Goal: Download file/media

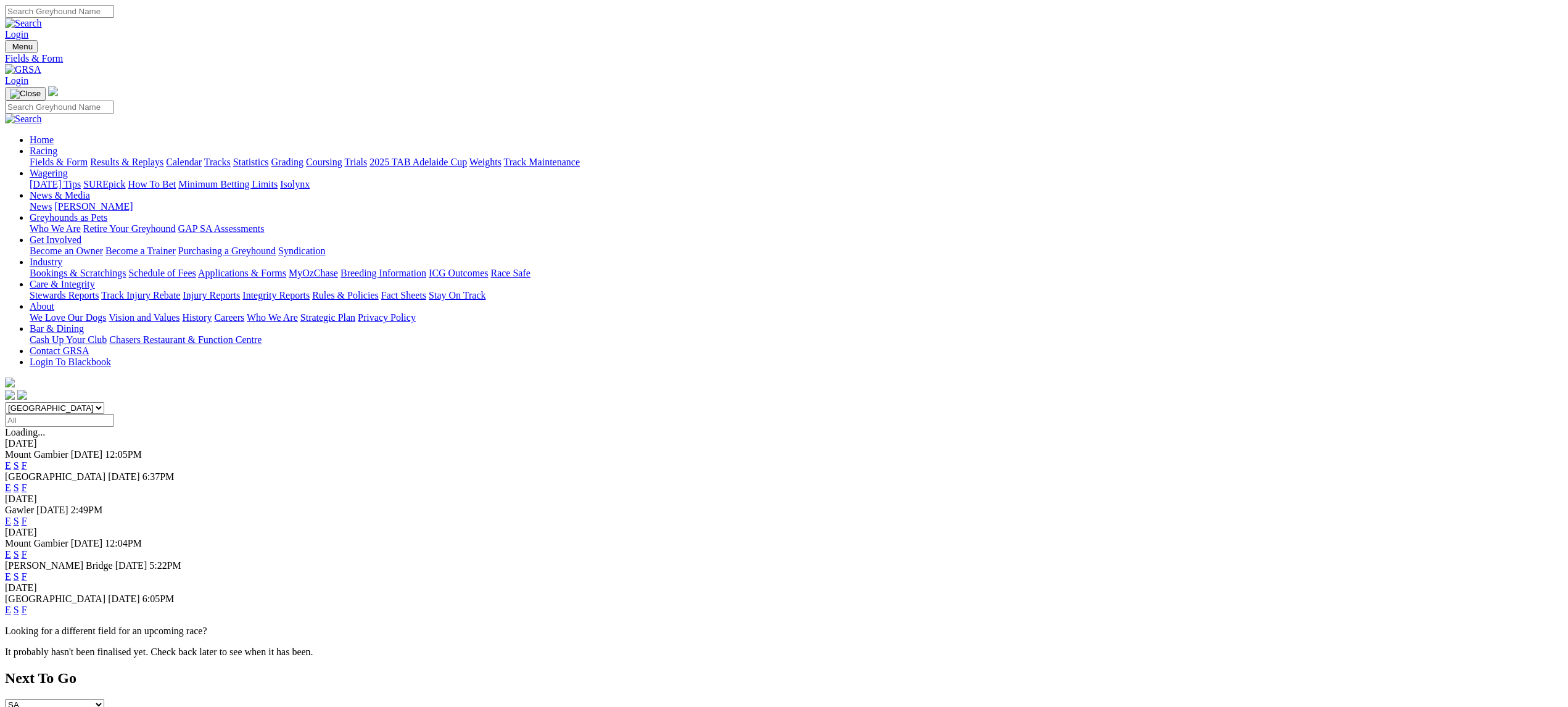
click at [104, 402] on select "South Australia New South Wales Northern Territory Queensland Tasmania Victoria…" at bounding box center [54, 408] width 99 height 12
select select "QLD"
click at [104, 402] on select "South Australia New South Wales Northern Territory Queensland Tasmania Victoria…" at bounding box center [54, 408] width 99 height 12
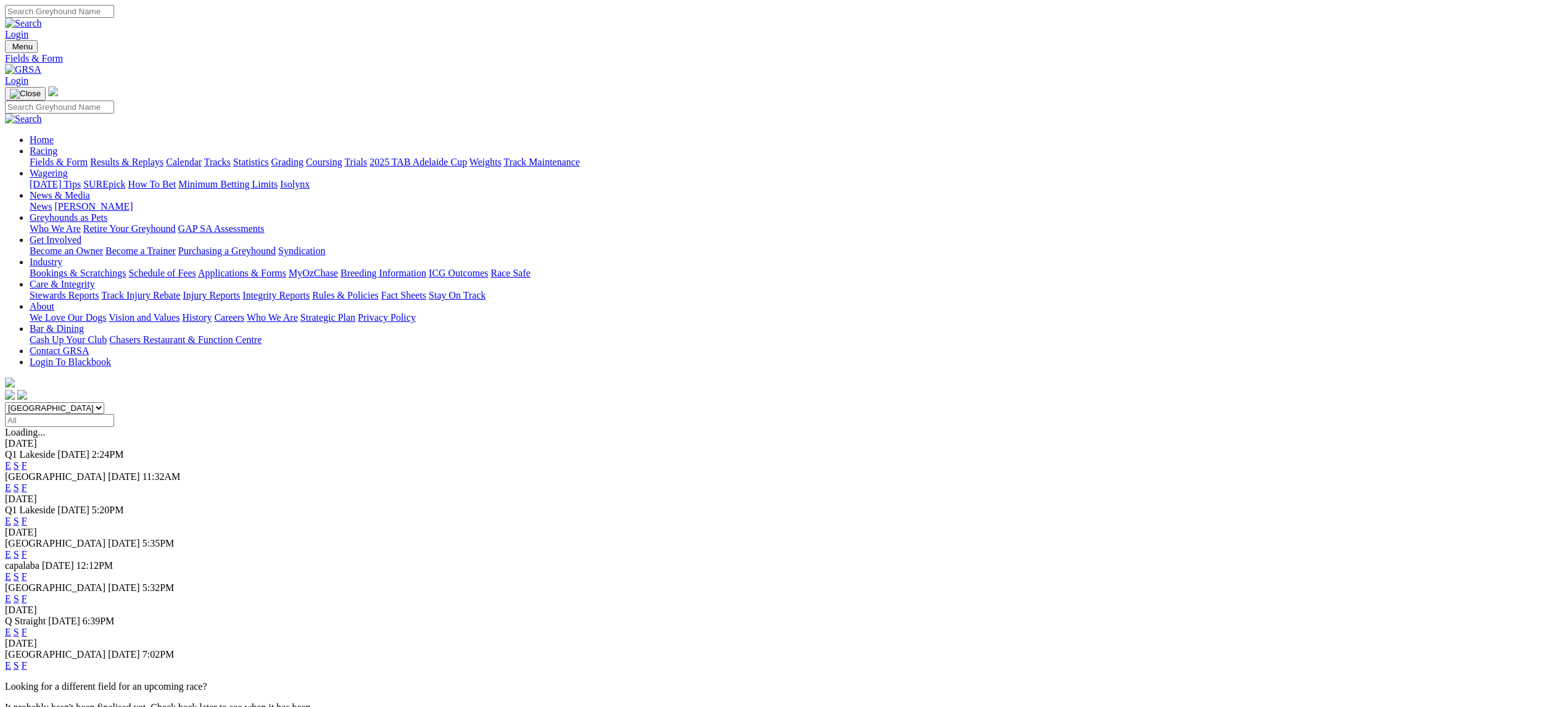
click at [27, 571] on link "F" at bounding box center [25, 576] width 6 height 11
click at [27, 593] on link "F" at bounding box center [25, 598] width 6 height 11
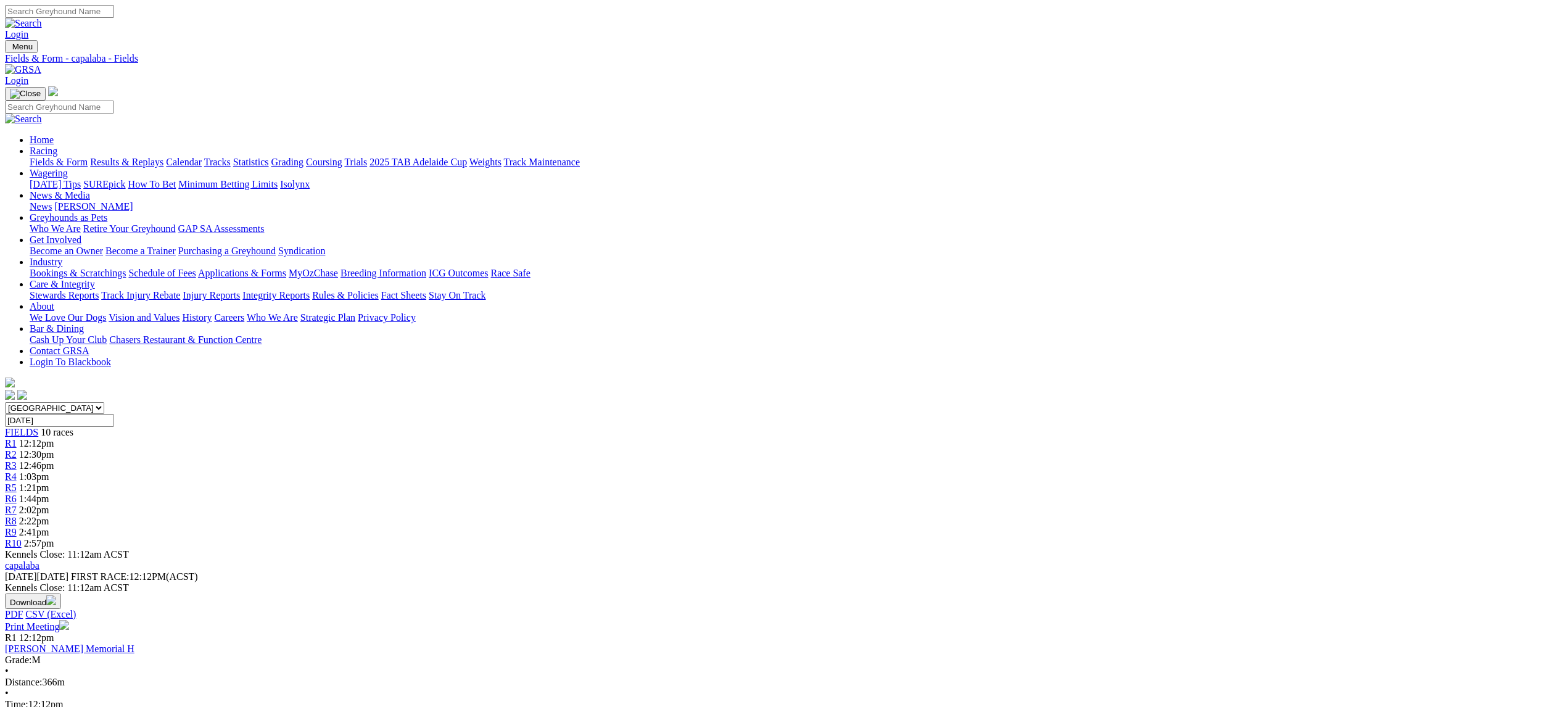
click at [56, 595] on img "button" at bounding box center [51, 600] width 10 height 10
click at [668, 161] on link "CSV (Excel)" at bounding box center [642, 156] width 51 height 11
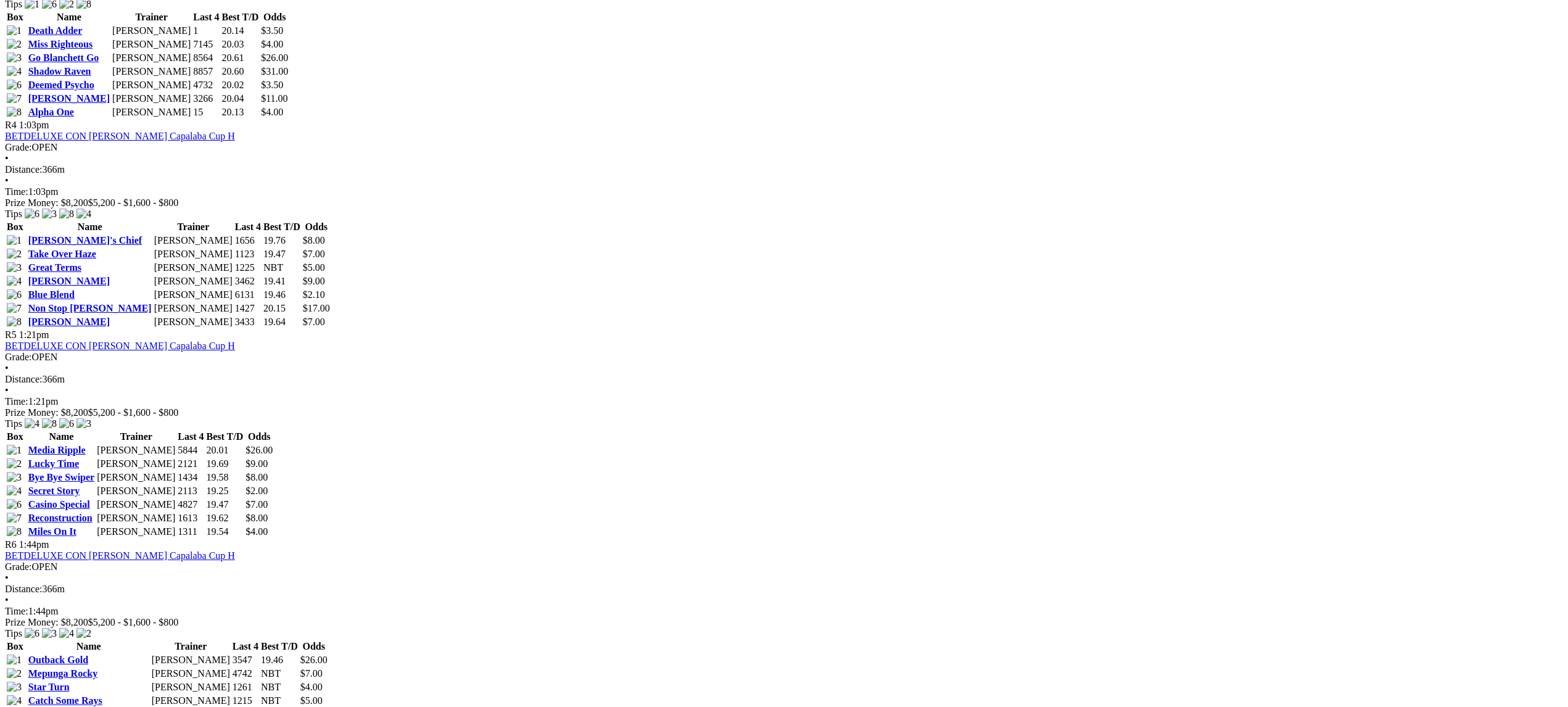
scroll to position [1193, 0]
